Goal: Book appointment/travel/reservation

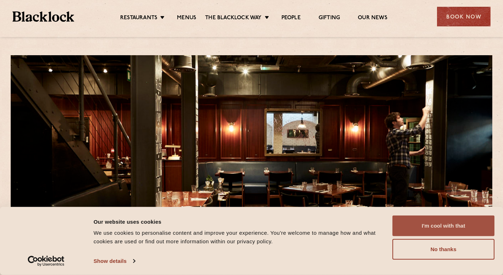
click at [436, 225] on button "I'm cool with that" at bounding box center [443, 226] width 102 height 21
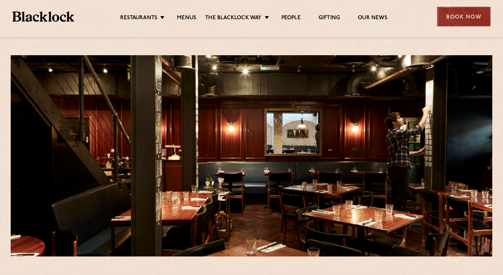
click at [463, 20] on div "Book Now" at bounding box center [464, 17] width 54 height 20
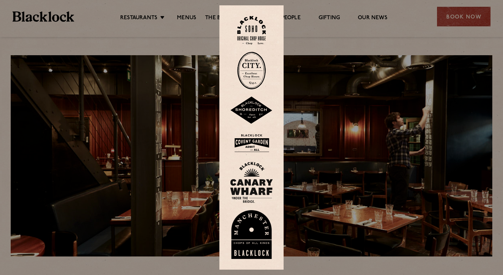
click at [250, 21] on img at bounding box center [251, 30] width 29 height 29
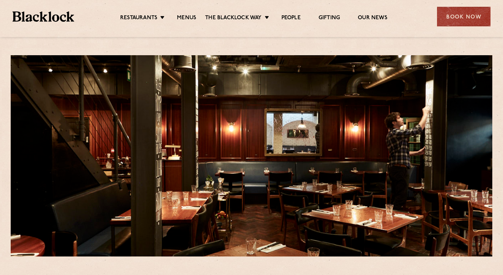
click at [250, 21] on link "The Blacklock Way" at bounding box center [233, 19] width 56 height 8
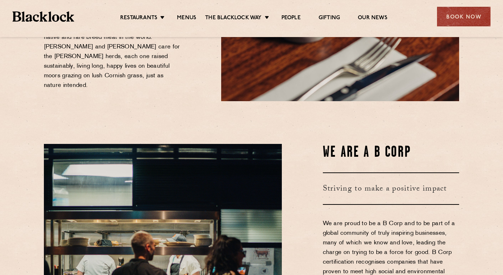
scroll to position [243, 0]
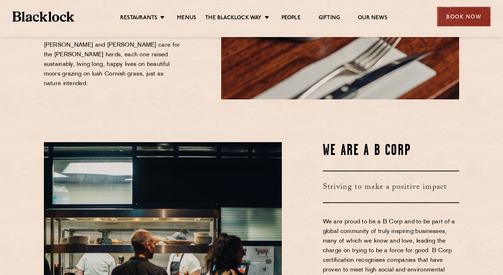
click at [490, 15] on div "Book Now" at bounding box center [464, 17] width 54 height 20
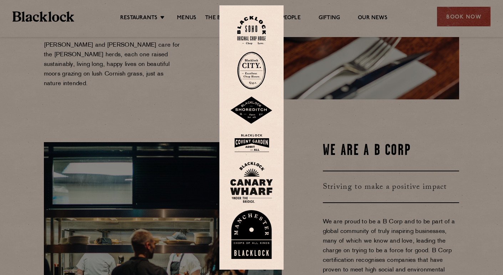
click at [257, 34] on img at bounding box center [251, 30] width 29 height 29
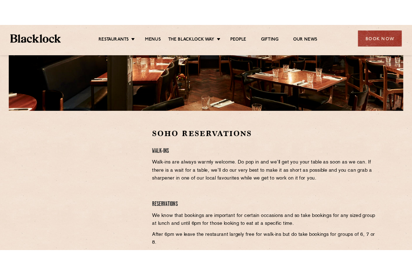
scroll to position [153, 0]
